Goal: Transaction & Acquisition: Purchase product/service

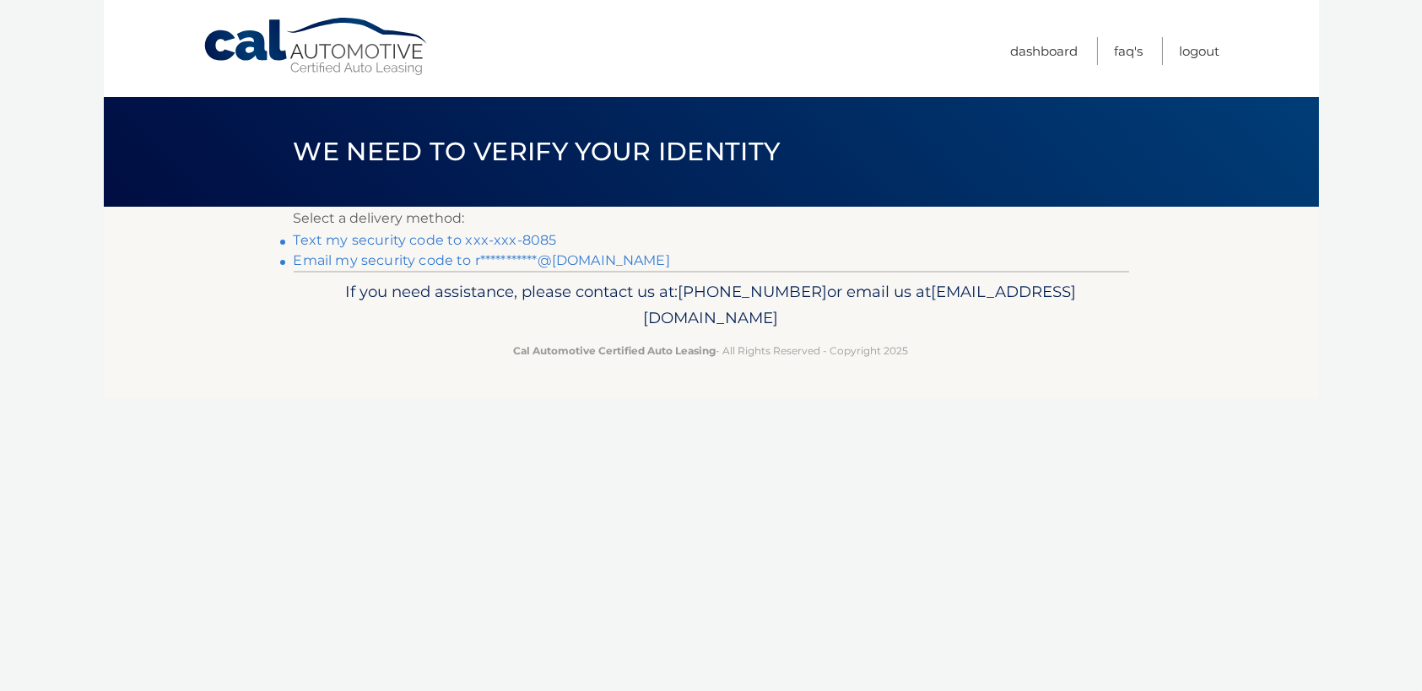
click at [530, 236] on link "Text my security code to xxx-xxx-8085" at bounding box center [425, 240] width 263 height 16
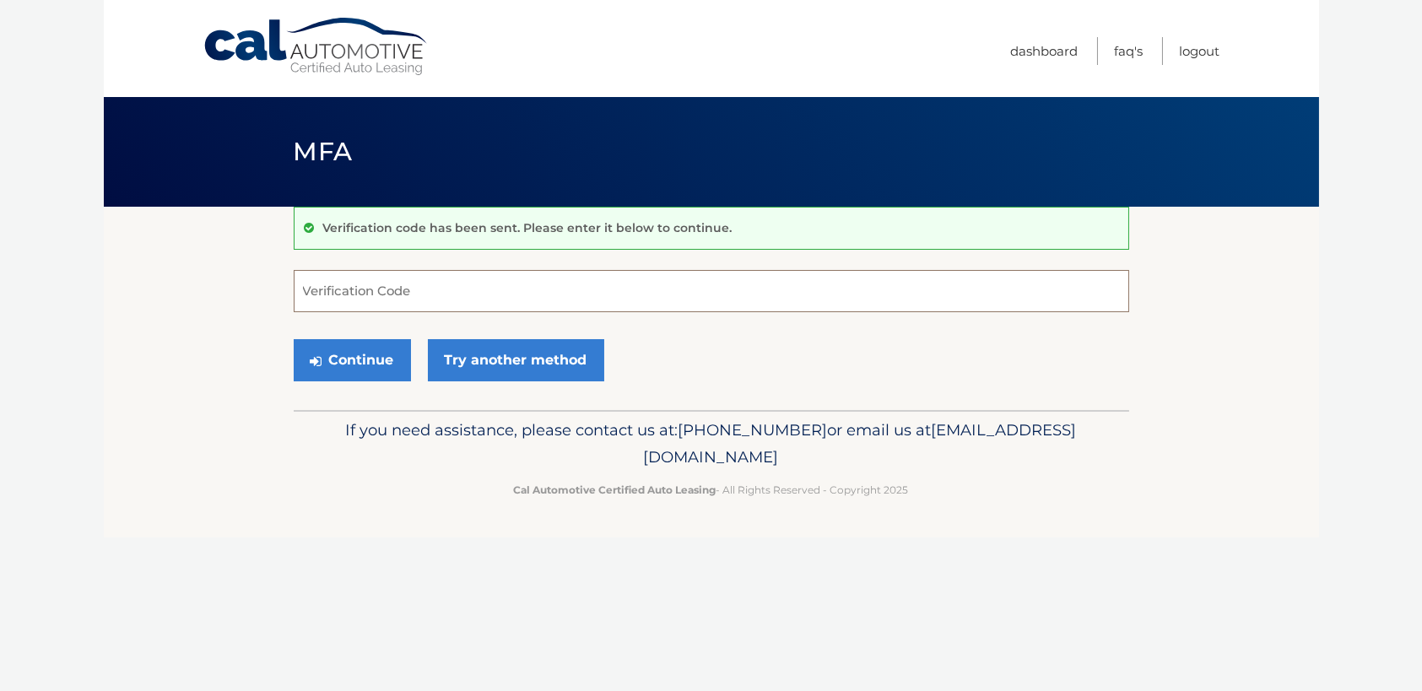
click at [394, 287] on input "Verification Code" at bounding box center [711, 291] width 835 height 42
type input "393608"
click at [326, 359] on button "Continue" at bounding box center [352, 360] width 117 height 42
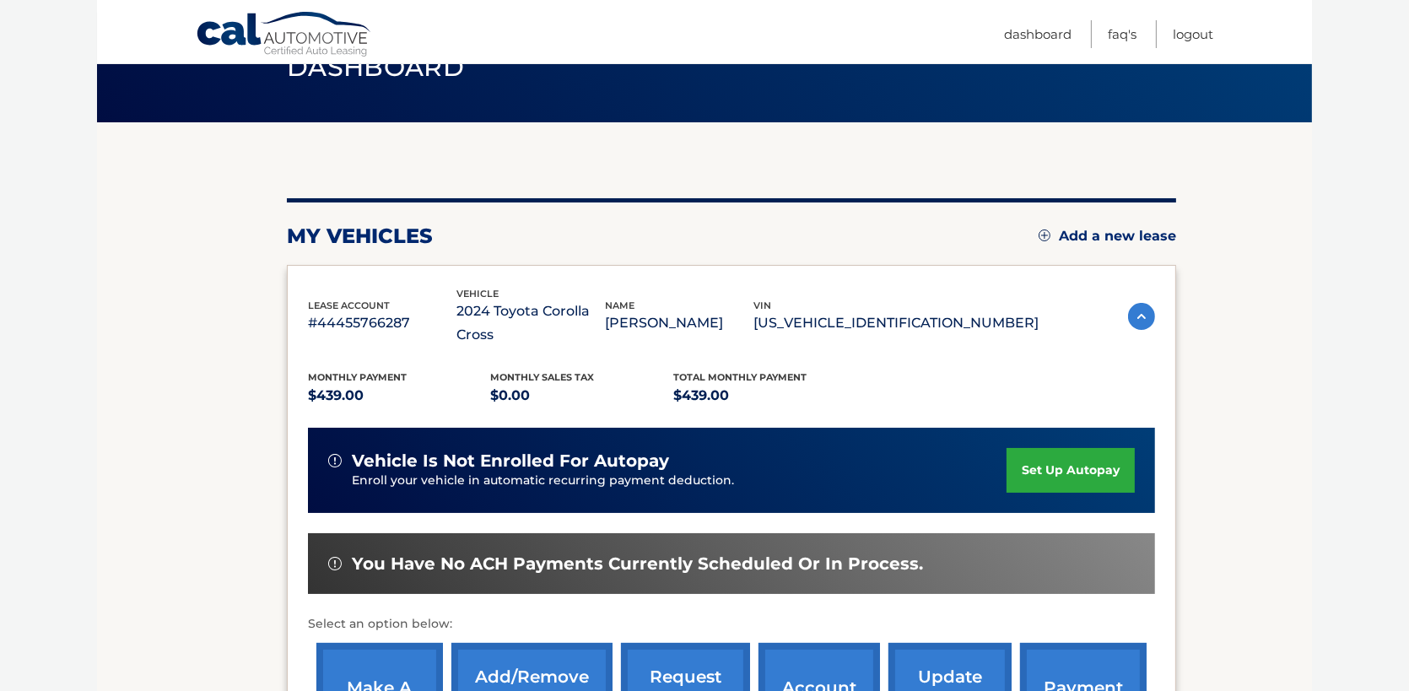
scroll to position [169, 0]
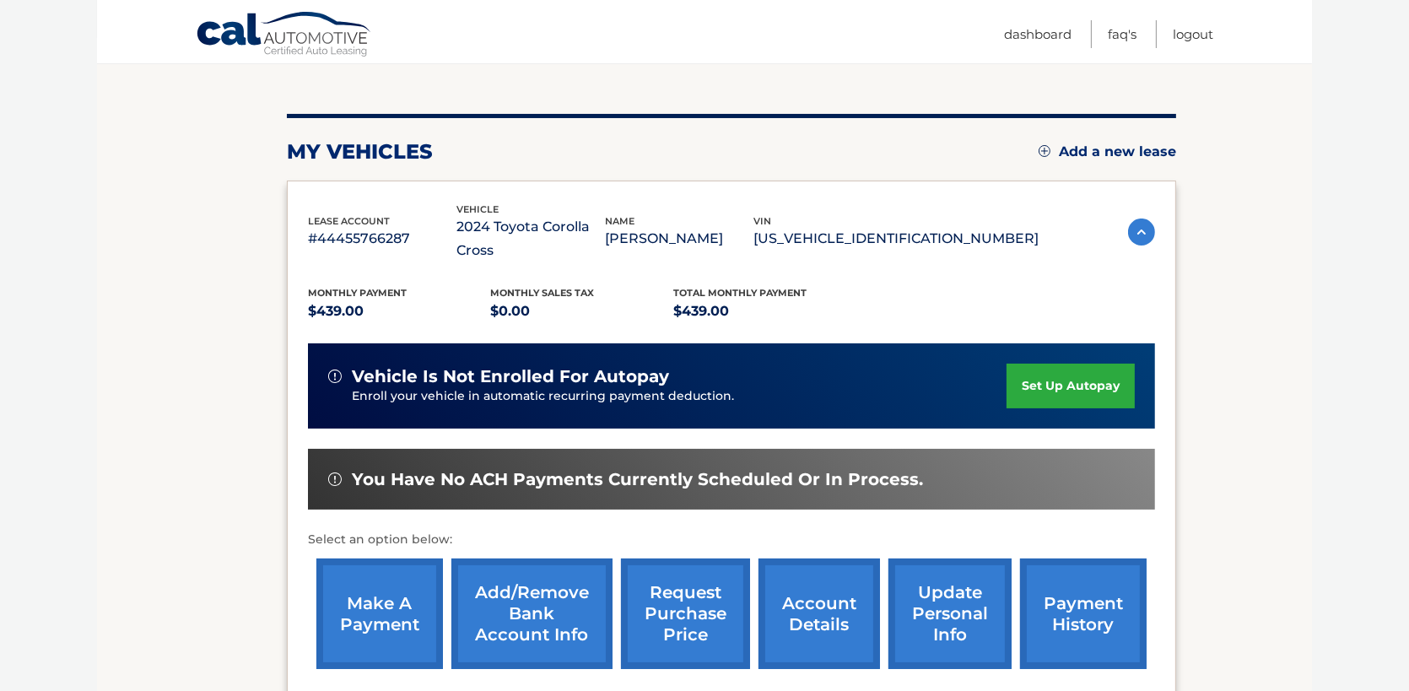
click at [373, 583] on link "make a payment" at bounding box center [379, 614] width 127 height 111
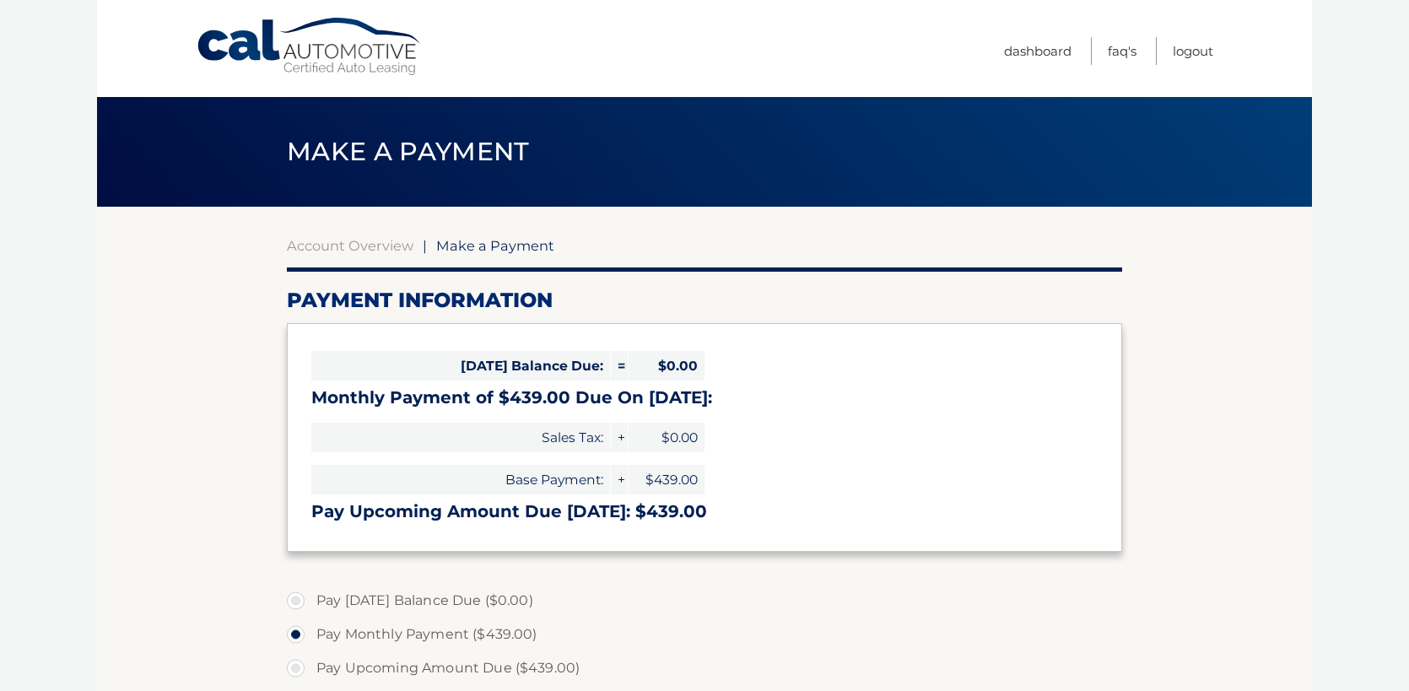
select select "NTk2YWUyNzYtNjA4YS00MjFlLWFlYzYtNTEzNWE3ZDNhYmFl"
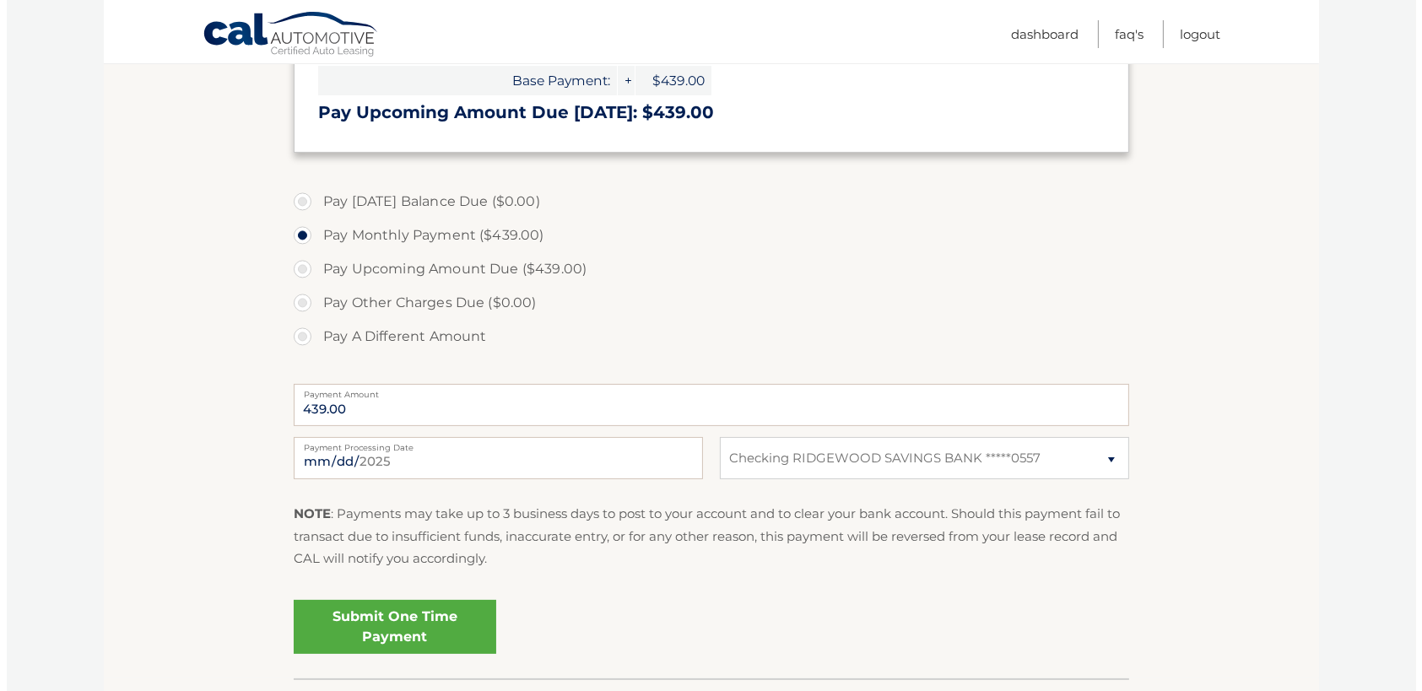
scroll to position [422, 0]
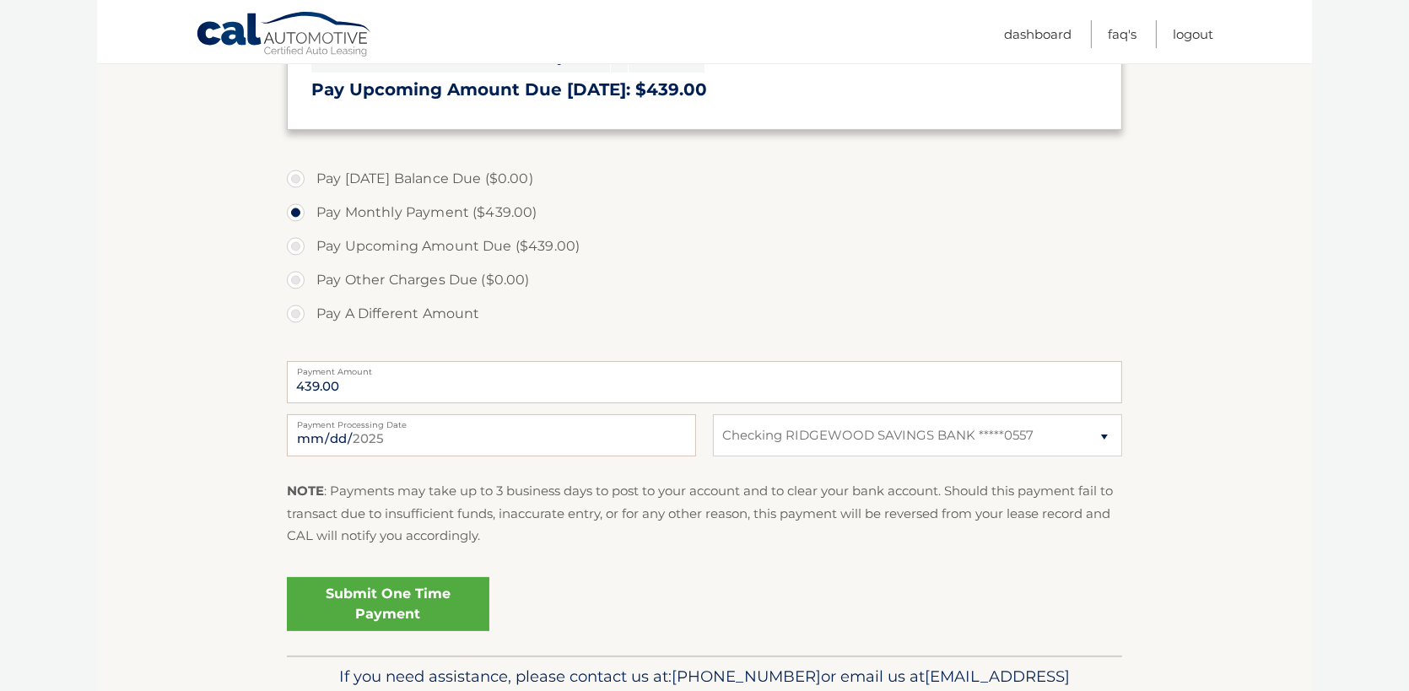
click at [383, 617] on link "Submit One Time Payment" at bounding box center [388, 604] width 202 height 54
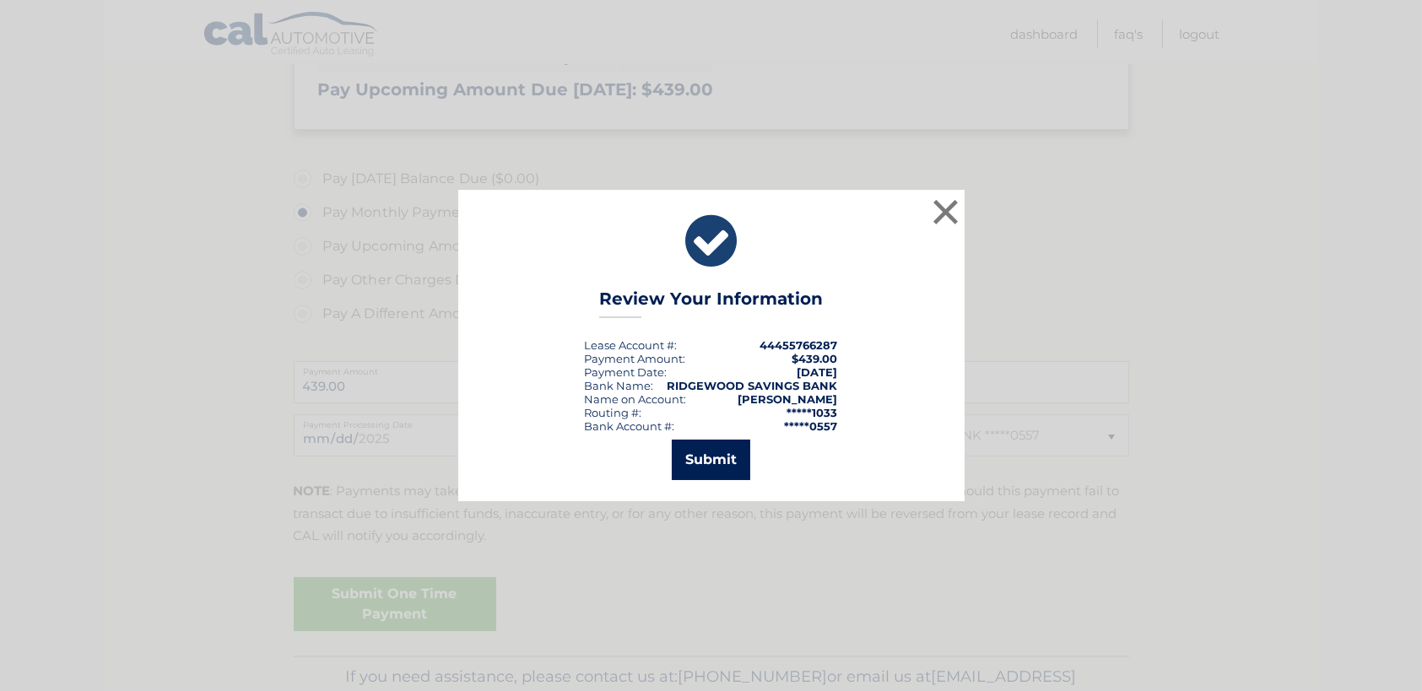
click at [725, 468] on button "Submit" at bounding box center [711, 460] width 78 height 40
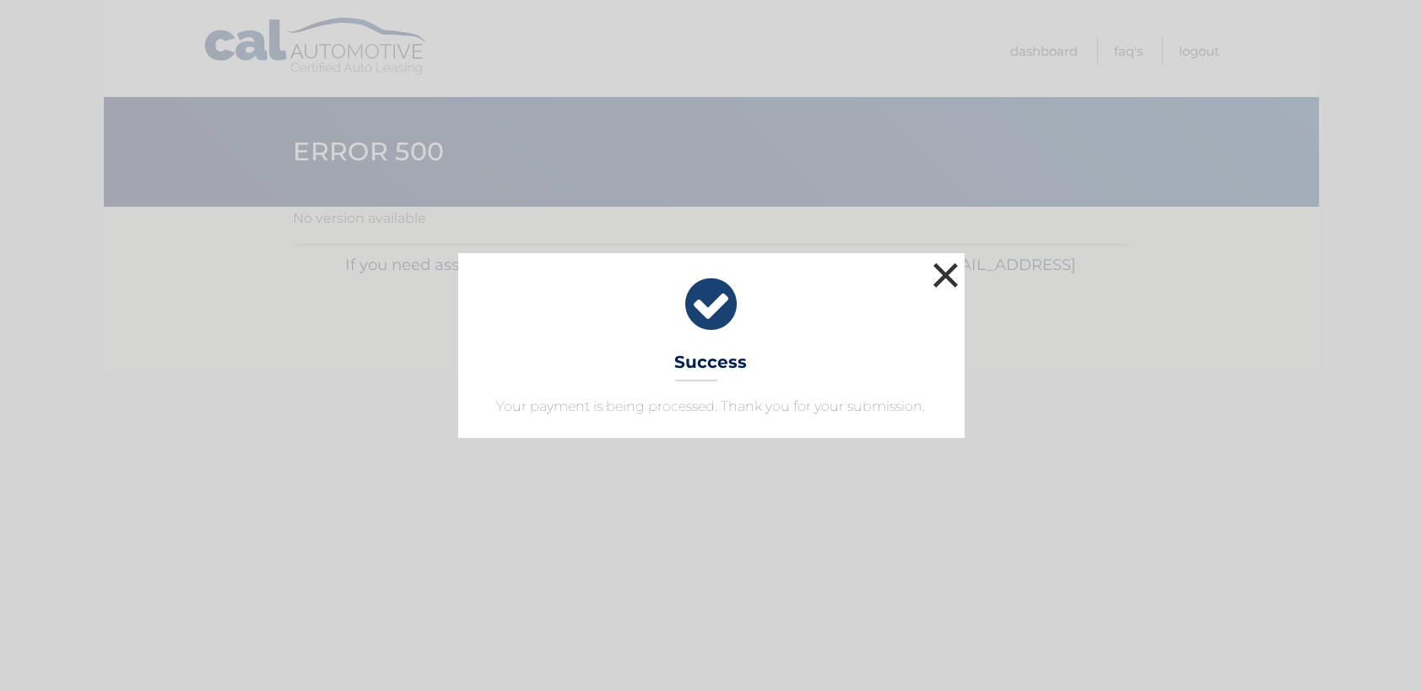
click at [946, 277] on button "×" at bounding box center [946, 275] width 34 height 34
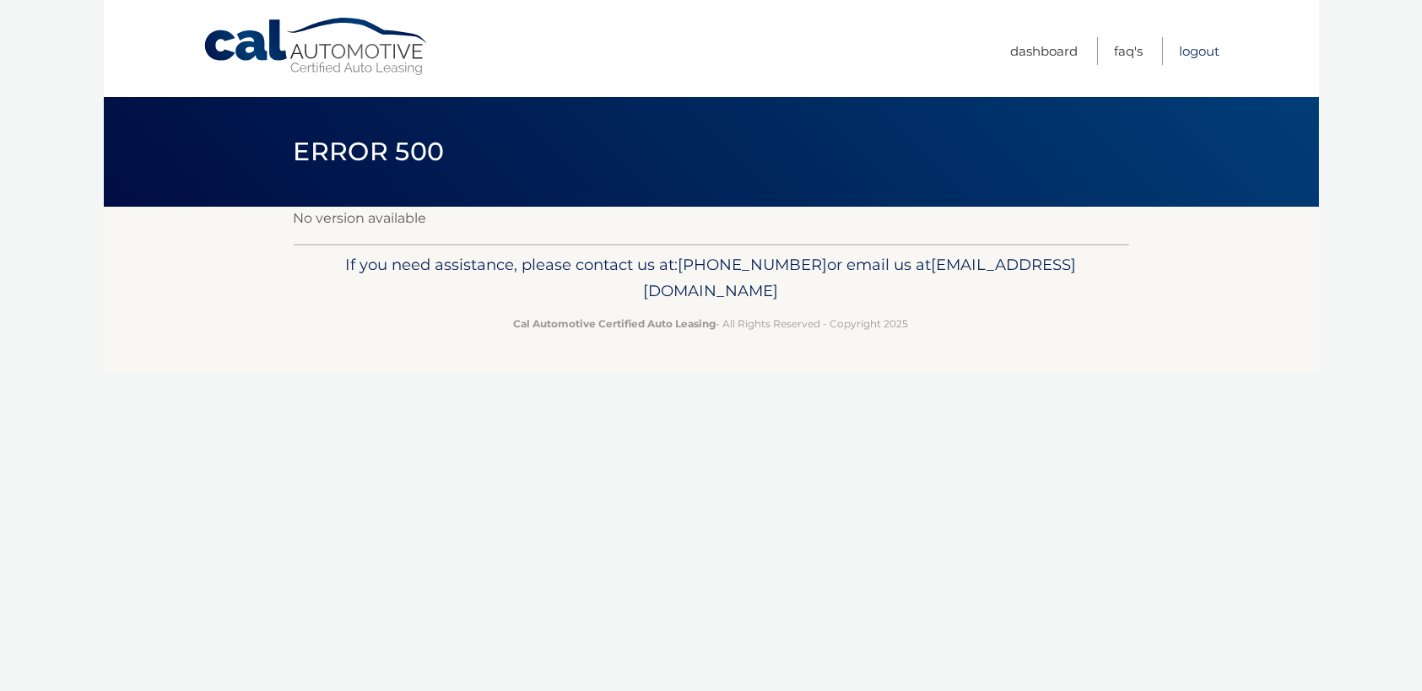
click at [1212, 51] on link "Logout" at bounding box center [1200, 51] width 40 height 28
